Goal: Task Accomplishment & Management: Complete application form

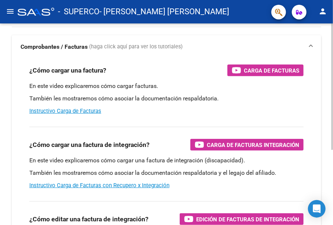
scroll to position [48, 0]
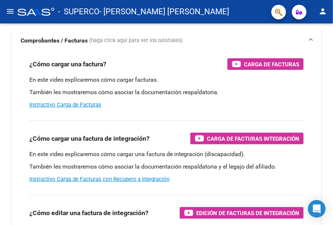
click at [7, 13] on mat-icon "menu" at bounding box center [10, 11] width 9 height 9
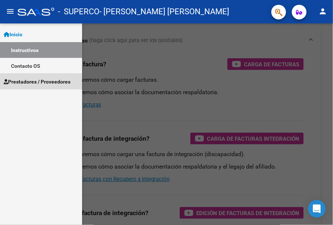
click at [43, 84] on span "Prestadores / Proveedores" at bounding box center [37, 82] width 67 height 8
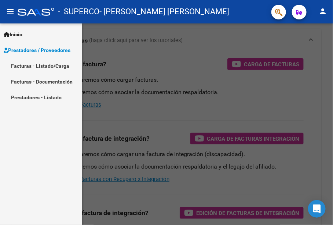
click at [39, 79] on link "Facturas - Documentación" at bounding box center [41, 82] width 82 height 16
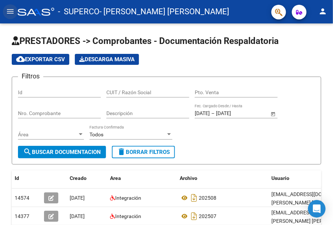
click at [11, 6] on button "menu" at bounding box center [10, 11] width 15 height 15
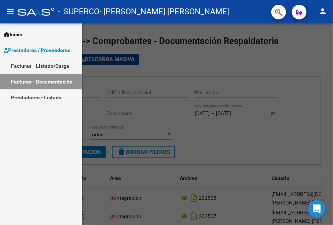
click at [55, 69] on link "Facturas - Listado/Carga" at bounding box center [41, 66] width 82 height 16
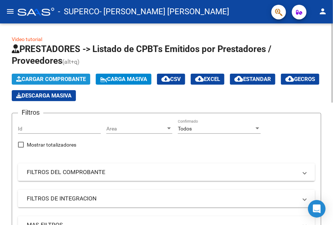
click at [59, 80] on span "Cargar Comprobante" at bounding box center [51, 79] width 70 height 7
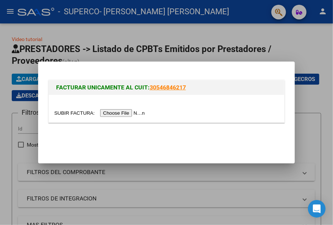
click at [108, 113] on input "file" at bounding box center [100, 113] width 93 height 8
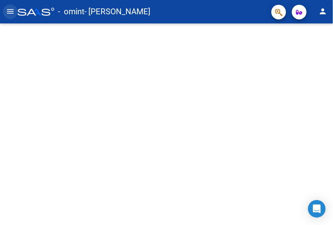
click at [13, 16] on button "menu" at bounding box center [10, 11] width 15 height 15
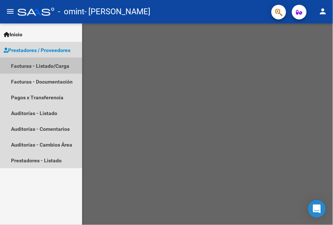
click at [49, 63] on link "Facturas - Listado/Carga" at bounding box center [41, 66] width 82 height 16
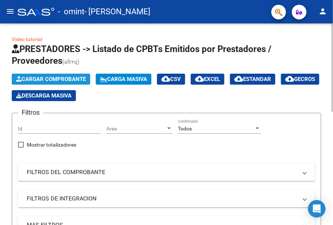
click at [57, 78] on span "Cargar Comprobante" at bounding box center [51, 79] width 70 height 7
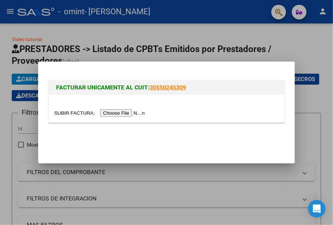
click at [117, 109] on input "file" at bounding box center [100, 113] width 93 height 8
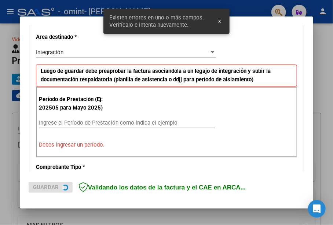
scroll to position [167, 0]
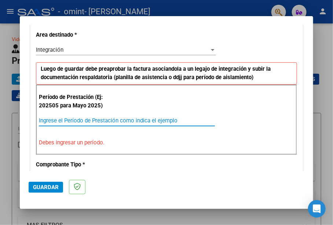
click at [150, 117] on input "Ingrese el Período de Prestación como indica el ejemplo" at bounding box center [127, 120] width 176 height 7
click at [132, 121] on input "Ingrese el Período de Prestación como indica el ejemplo" at bounding box center [127, 120] width 176 height 7
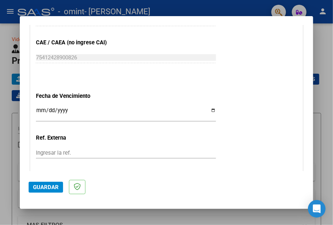
scroll to position [519, 0]
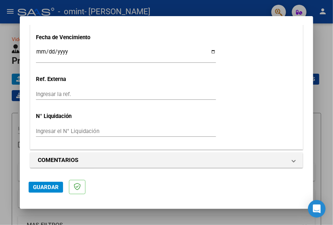
type input "202509"
click at [41, 188] on span "Guardar" at bounding box center [46, 187] width 26 height 7
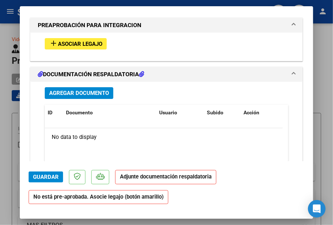
scroll to position [657, 0]
click at [75, 41] on span "Asociar Legajo" at bounding box center [80, 44] width 44 height 7
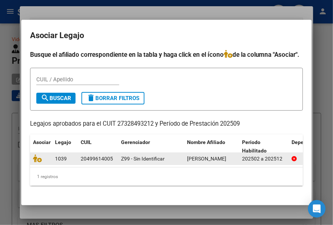
click at [128, 164] on datatable-body-cell "Z99 - Sin Identificar" at bounding box center [151, 158] width 66 height 11
click at [40, 163] on div at bounding box center [41, 158] width 16 height 8
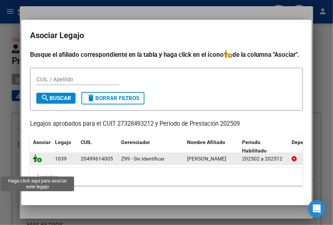
click at [36, 162] on icon at bounding box center [37, 158] width 9 height 8
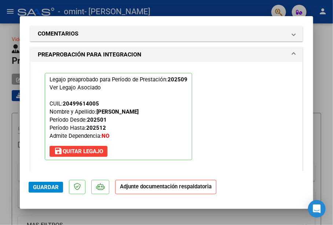
scroll to position [676, 0]
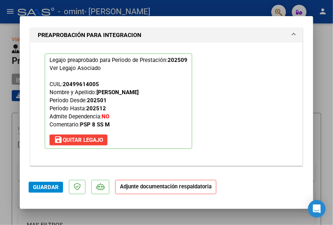
click at [139, 191] on p "Adjunte documentación respaldatoria" at bounding box center [165, 187] width 101 height 14
click at [138, 188] on strong "Adjunte documentación respaldatoria" at bounding box center [166, 186] width 92 height 7
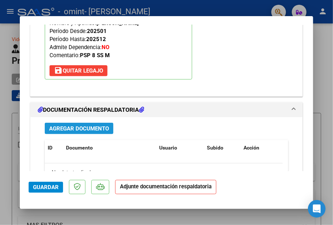
click at [92, 125] on span "Agregar Documento" at bounding box center [79, 128] width 60 height 7
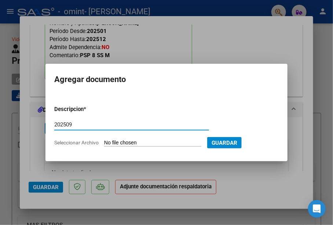
type input "202509"
click at [120, 147] on form "Descripcion * 202509 Escriba aquí una descripcion Seleccionar Archivo Guardar" at bounding box center [166, 126] width 224 height 52
click at [121, 146] on input "Seleccionar Archivo" at bounding box center [152, 143] width 97 height 7
type input "C:\fakepath\GONZA SEPT.pdf"
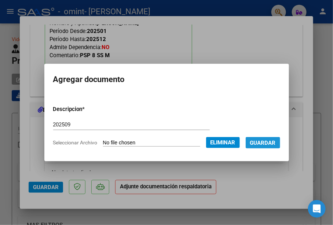
click at [262, 146] on button "Guardar" at bounding box center [263, 142] width 34 height 11
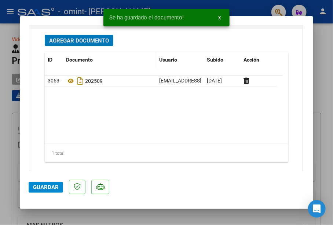
scroll to position [834, 0]
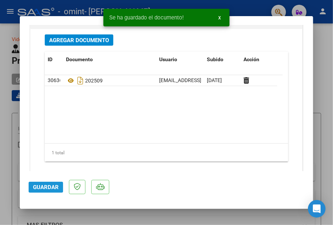
click at [37, 187] on span "Guardar" at bounding box center [46, 187] width 26 height 7
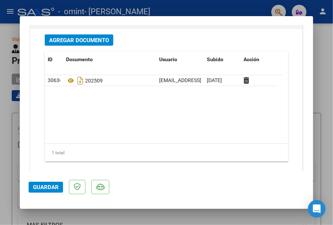
scroll to position [845, 0]
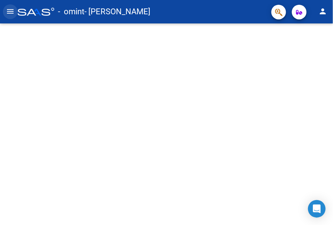
click at [14, 13] on mat-icon "menu" at bounding box center [10, 11] width 9 height 9
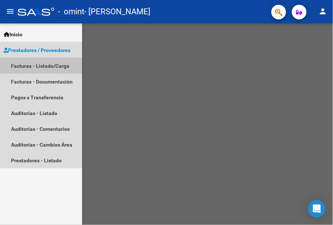
click at [40, 69] on link "Facturas - Listado/Carga" at bounding box center [41, 66] width 82 height 16
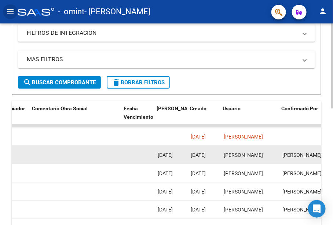
scroll to position [0, 1149]
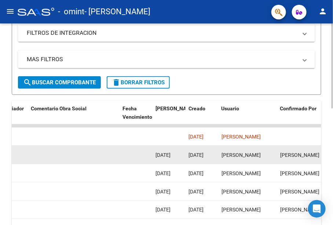
click at [282, 160] on datatable-body-cell "[PERSON_NAME]" at bounding box center [306, 155] width 59 height 18
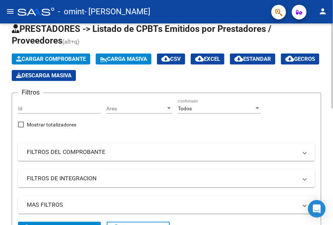
scroll to position [0, 0]
